Goal: Check status: Check status

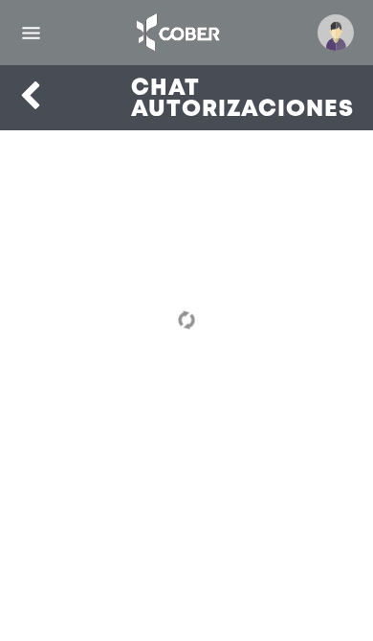
click at [18, 13] on div at bounding box center [186, 33] width 373 height 46
click at [23, 36] on img "button" at bounding box center [31, 33] width 24 height 24
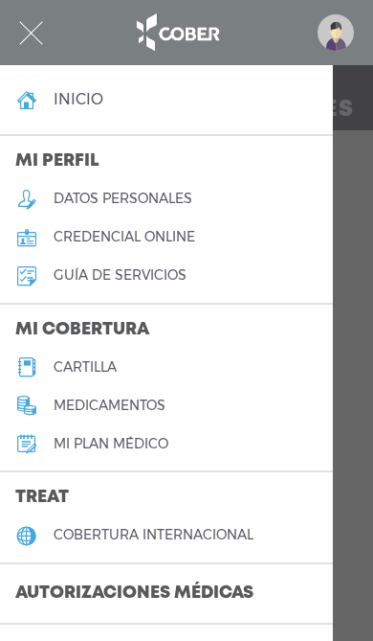
click at [366, 395] on div at bounding box center [186, 320] width 373 height 641
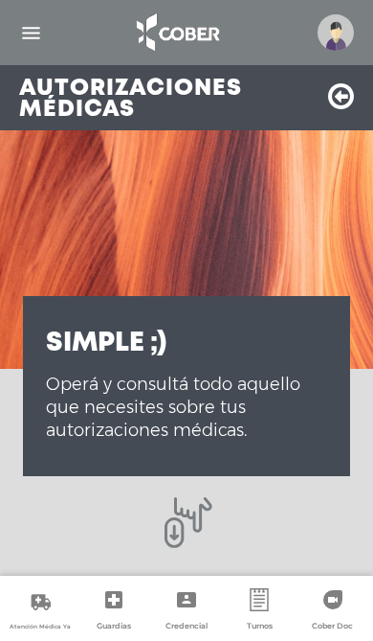
click at [28, 29] on img "button" at bounding box center [31, 33] width 24 height 24
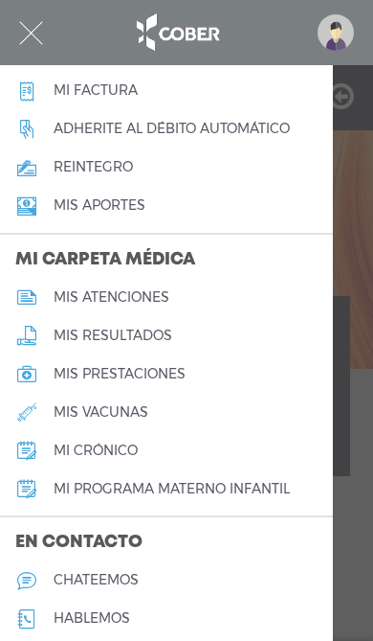
scroll to position [729, 0]
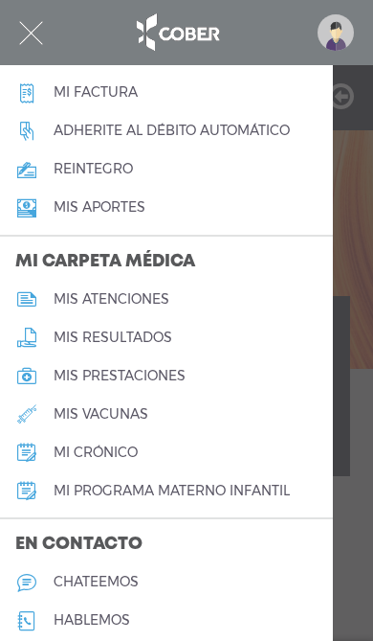
click at [336, 31] on img at bounding box center [336, 32] width 36 height 36
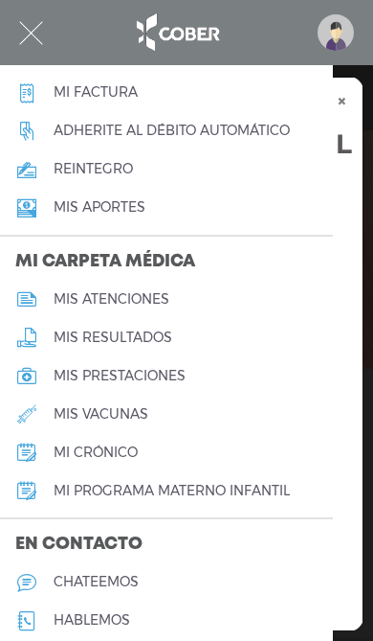
click at [327, 79] on link "Mi factura" at bounding box center [166, 93] width 333 height 38
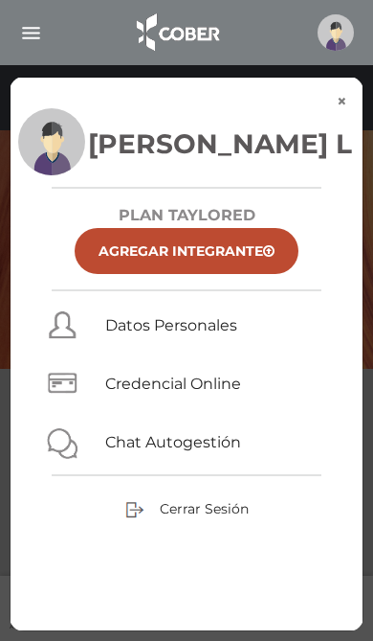
click at [347, 102] on button "×" at bounding box center [342, 102] width 41 height 48
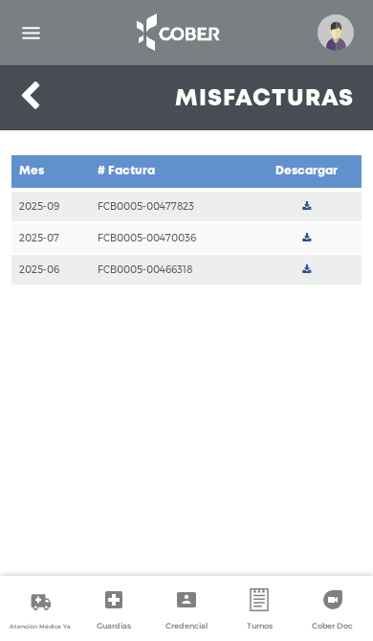
click at [22, 87] on icon at bounding box center [30, 96] width 22 height 31
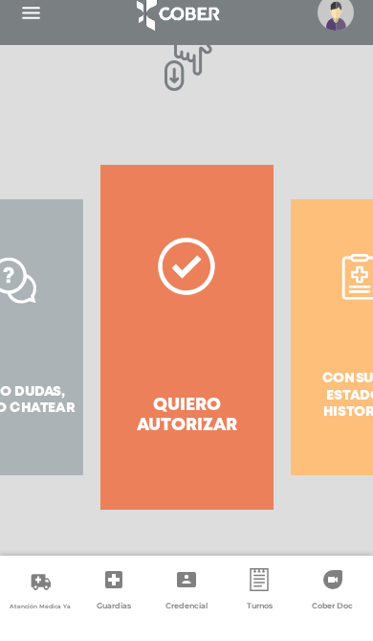
scroll to position [437, 0]
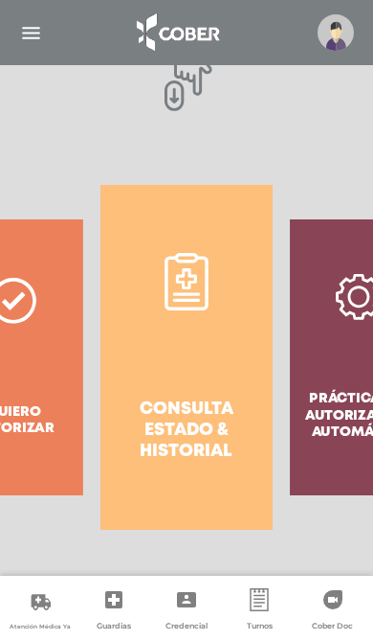
click at [170, 462] on h4 "Consulta estado & historial" at bounding box center [187, 430] width 158 height 62
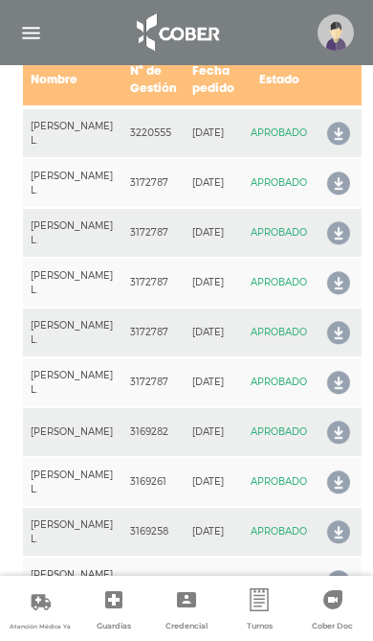
scroll to position [1070, 0]
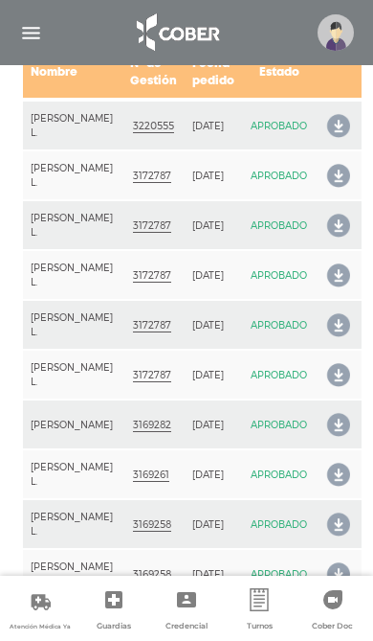
click at [299, 150] on td "APROBADO" at bounding box center [279, 125] width 74 height 51
click at [343, 142] on link at bounding box center [339, 125] width 31 height 33
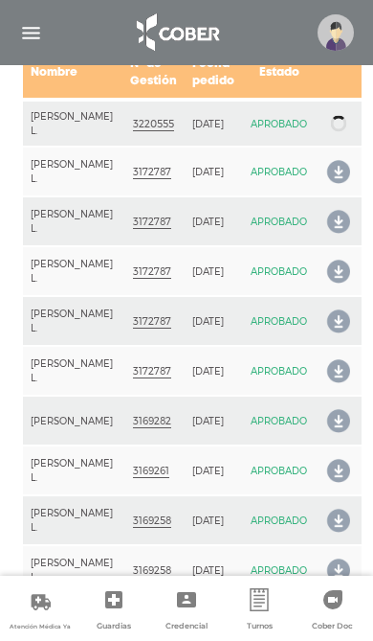
scroll to position [1098, 0]
